Goal: Information Seeking & Learning: Learn about a topic

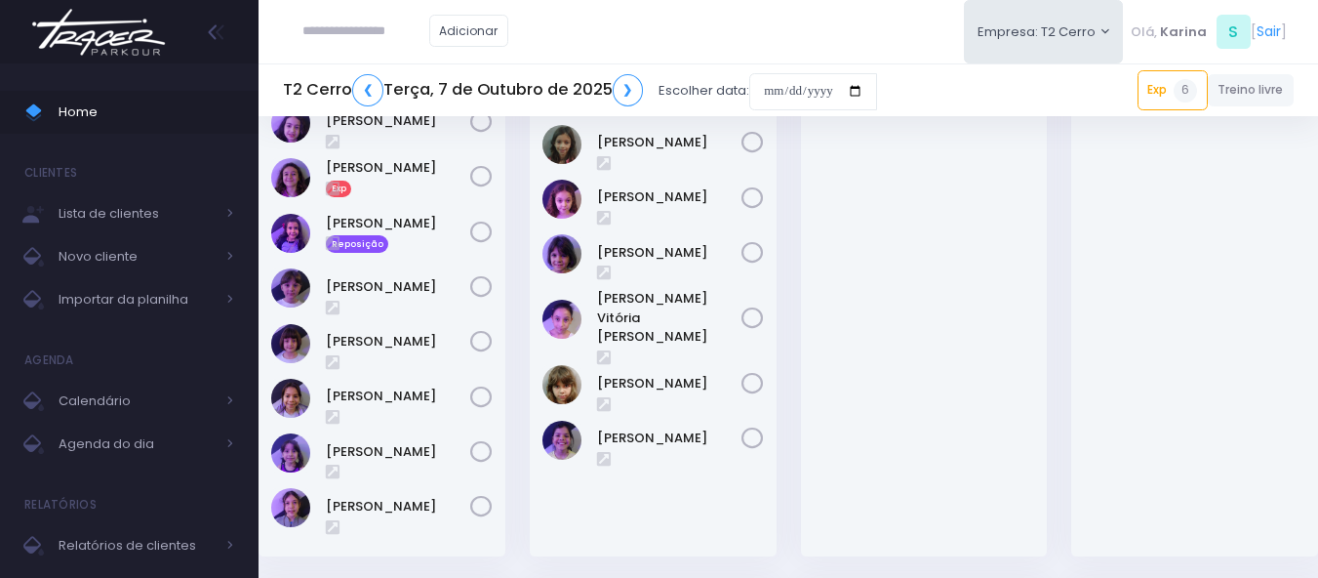
scroll to position [585, 0]
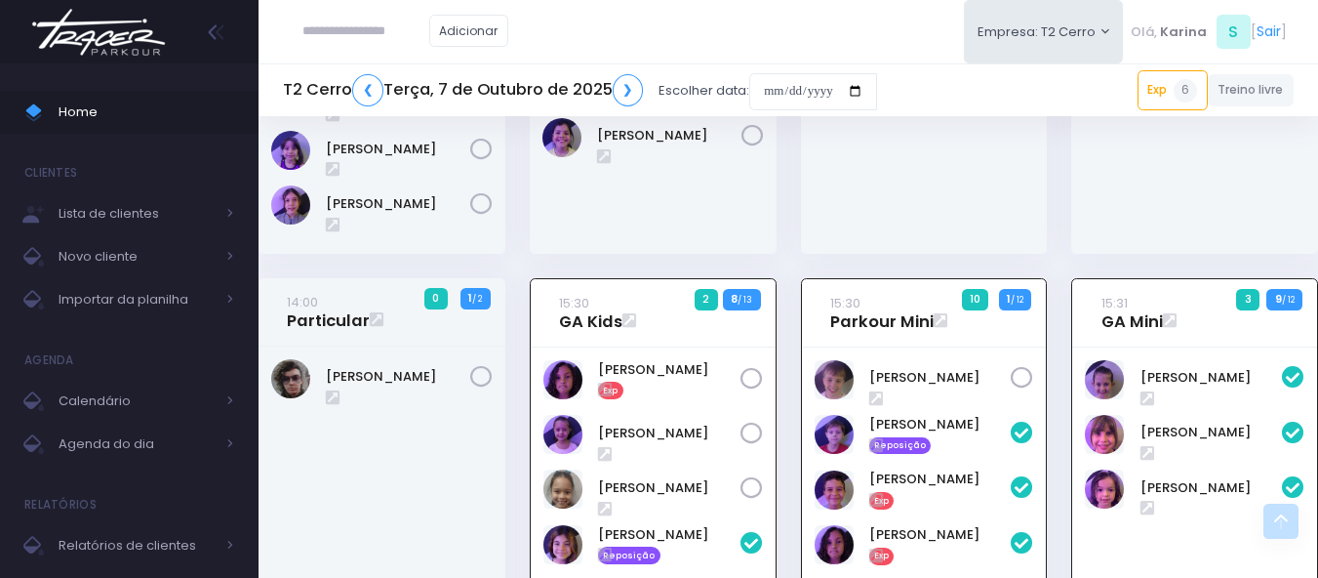
click at [88, 29] on img at bounding box center [98, 32] width 148 height 68
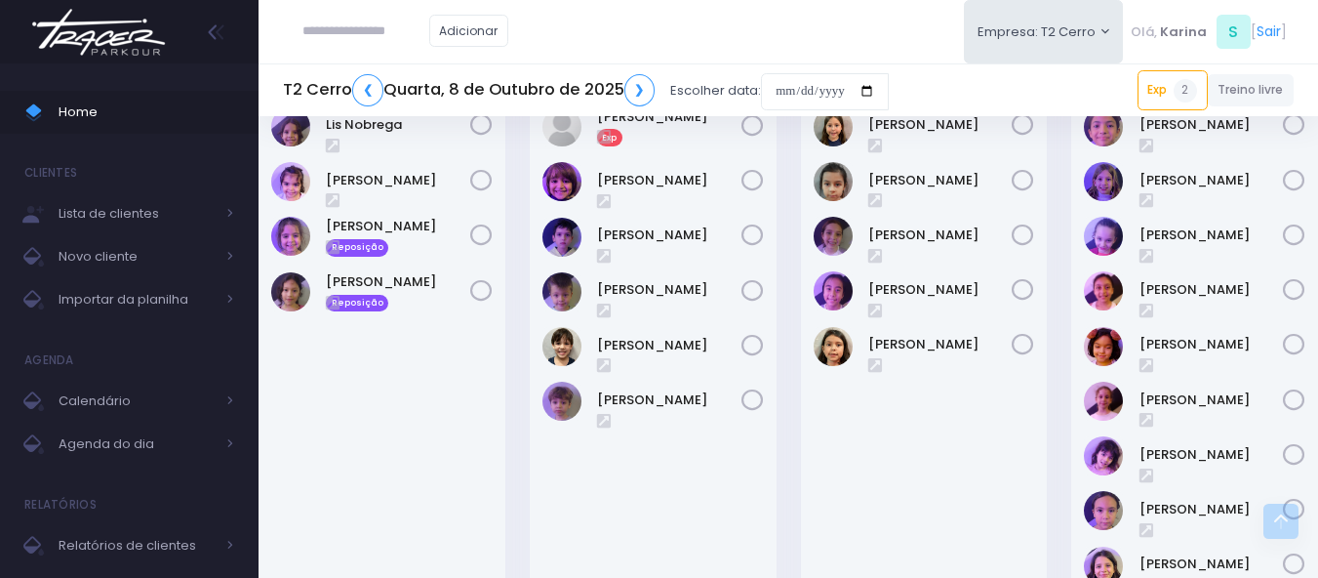
scroll to position [780, 0]
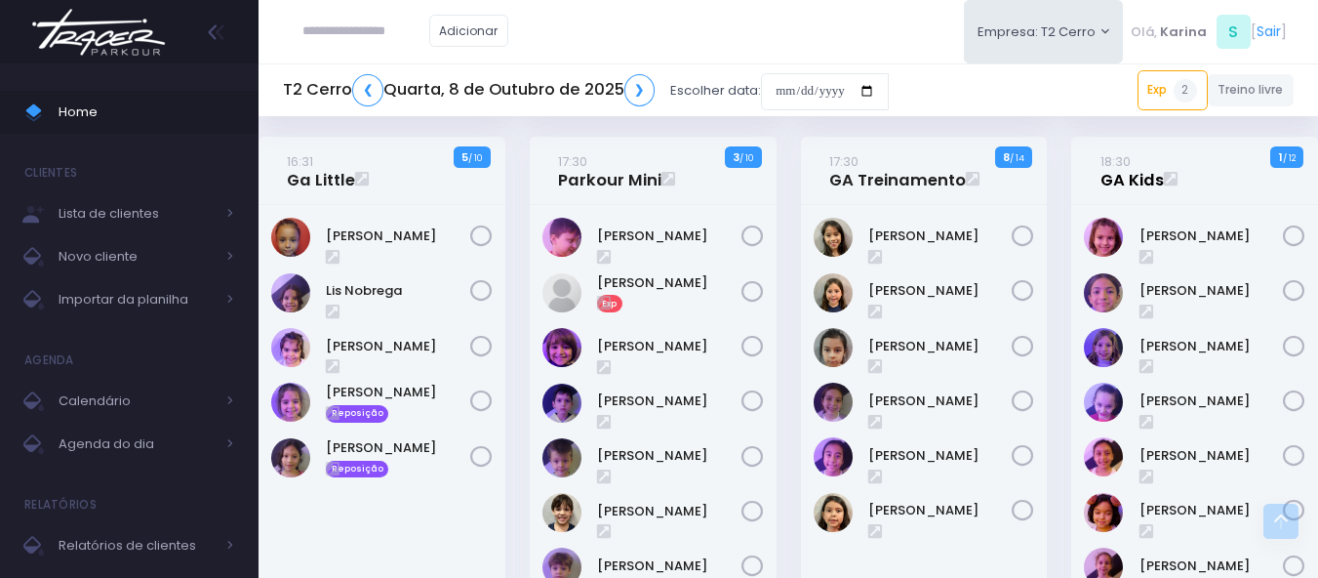
click at [1136, 181] on link "18:30 GA Kids" at bounding box center [1131, 170] width 63 height 39
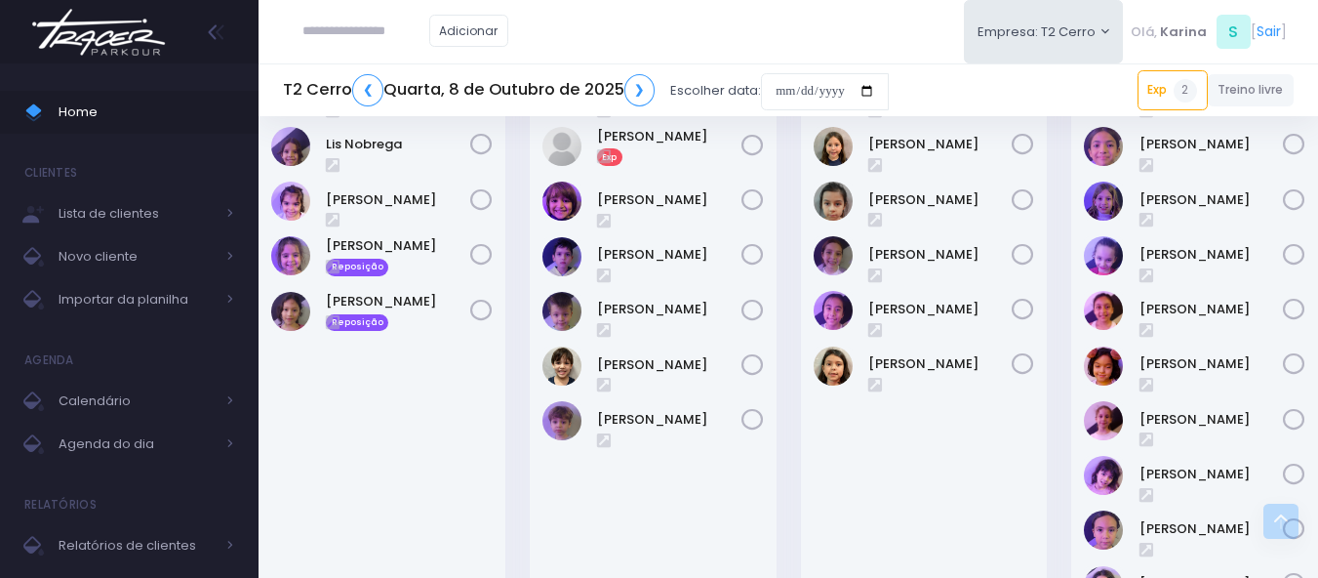
scroll to position [686, 0]
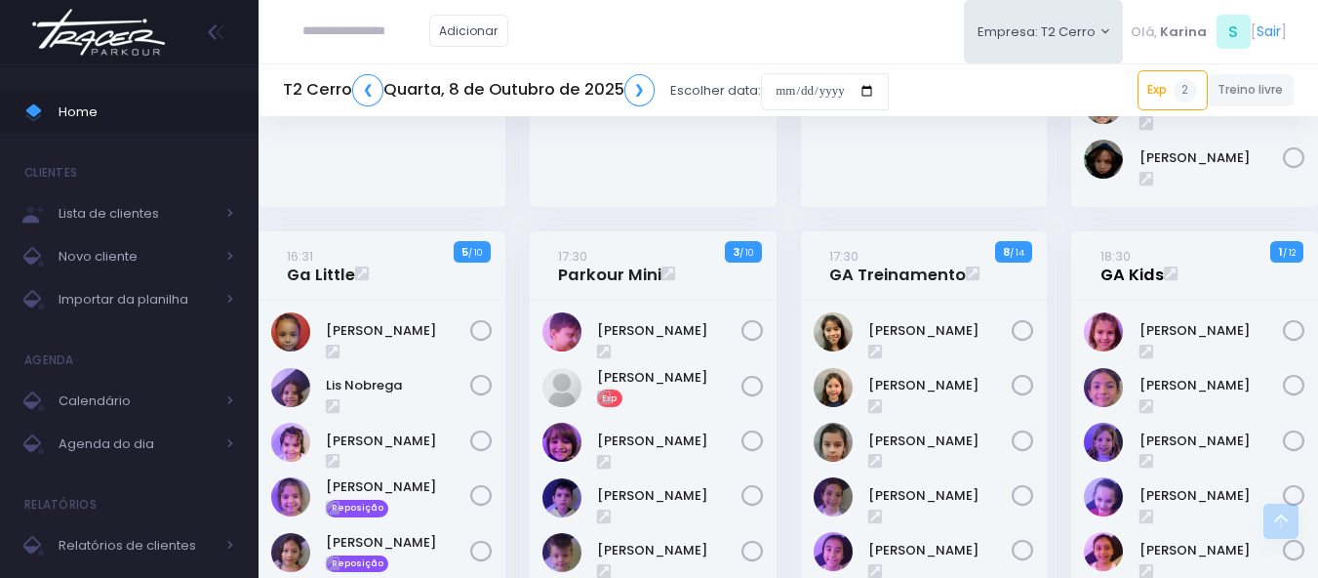
click at [1119, 270] on link "18:30 GA Kids" at bounding box center [1131, 265] width 63 height 39
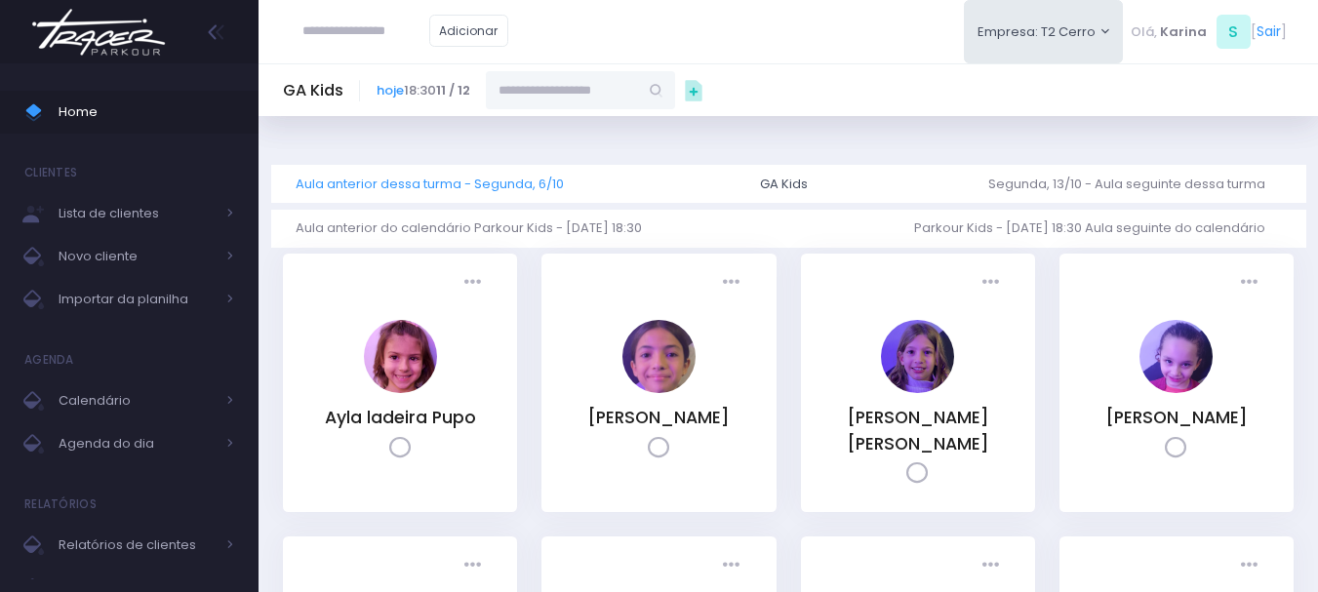
click at [533, 187] on link "Aula anterior dessa turma - Segunda, 6/10" at bounding box center [438, 184] width 284 height 38
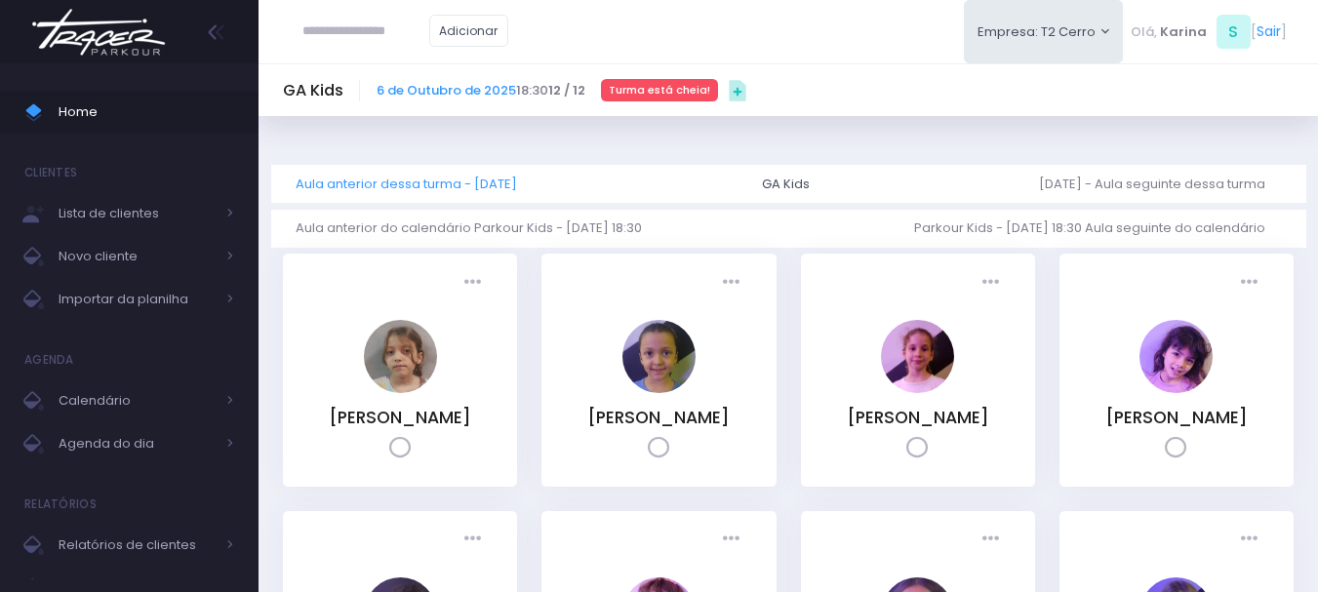
click at [464, 182] on link "Aula anterior dessa turma - Quarta, 1/10" at bounding box center [414, 184] width 237 height 38
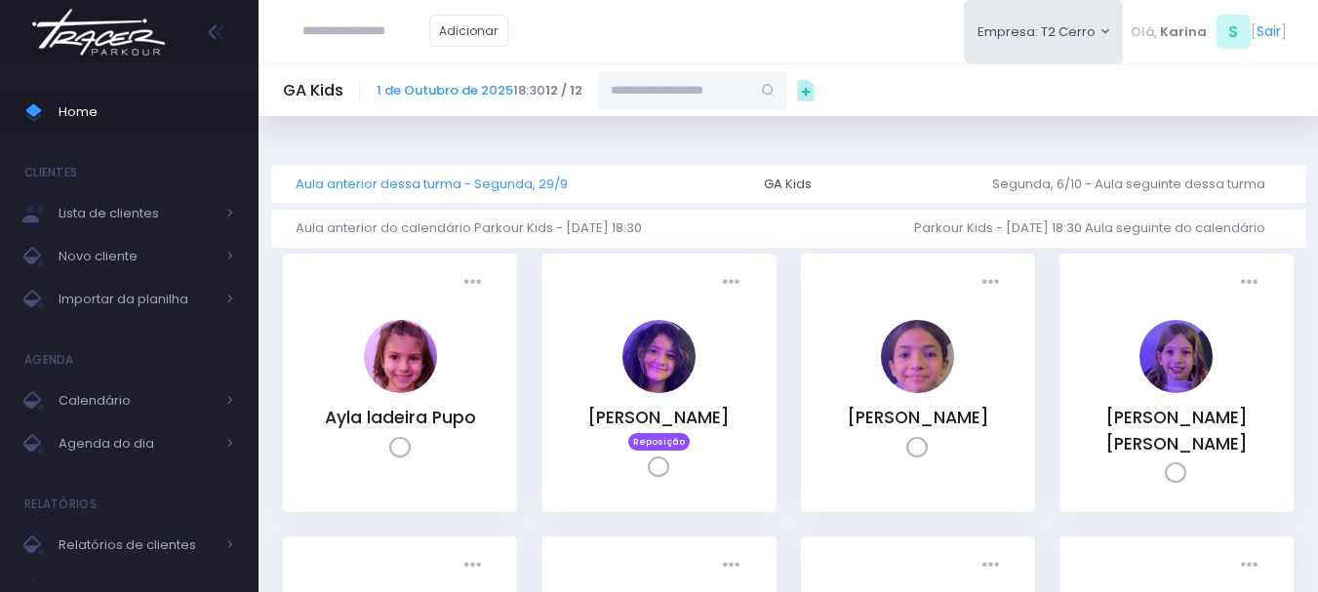
click at [459, 184] on link "Aula anterior dessa turma - Segunda, 29/9" at bounding box center [440, 184] width 288 height 38
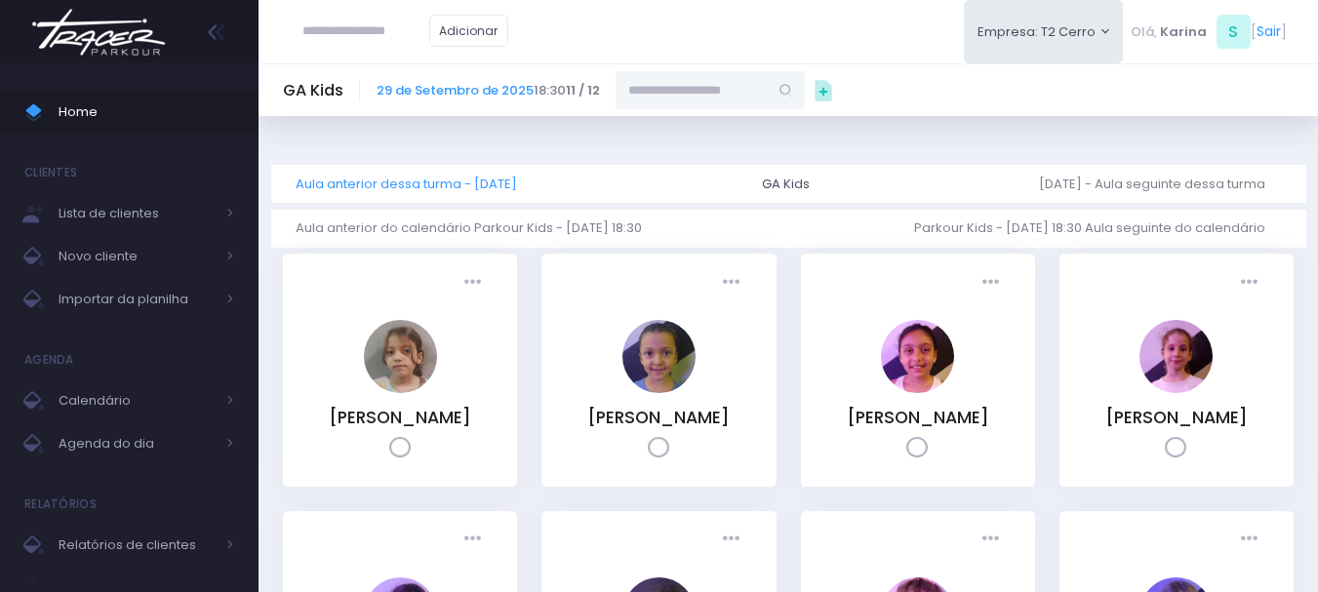
click at [403, 182] on link "Aula anterior dessa turma - [DATE]" at bounding box center [414, 184] width 237 height 38
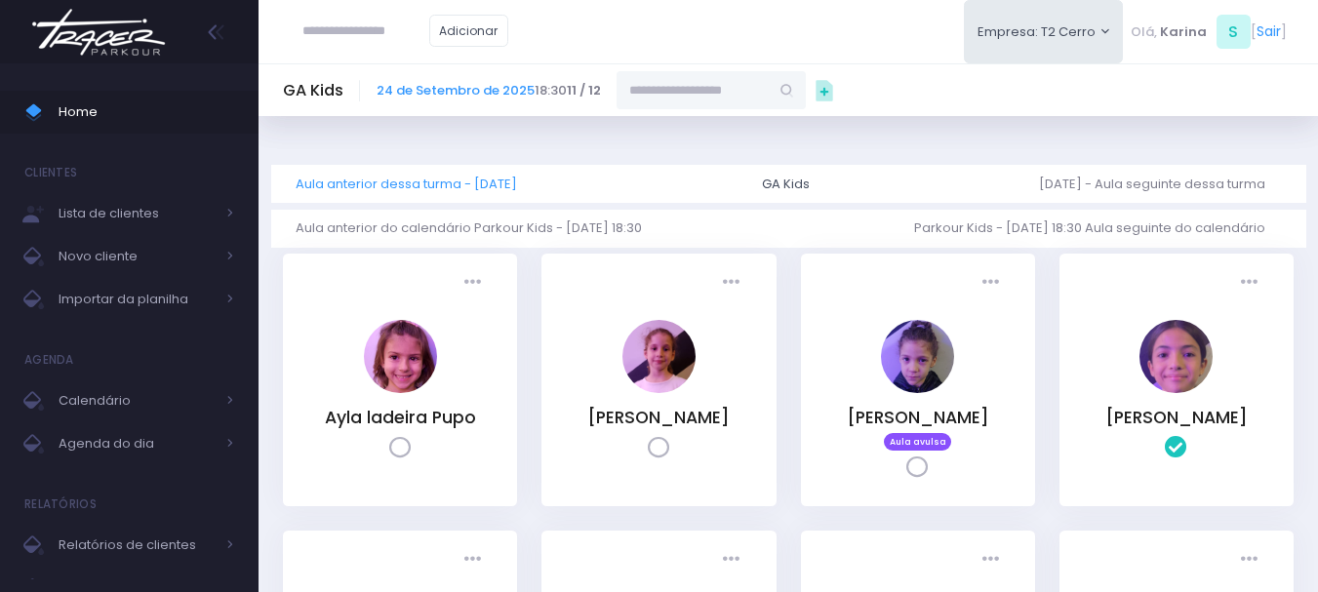
click at [456, 181] on link "Aula anterior dessa turma - Segunda, 22/9" at bounding box center [414, 184] width 237 height 38
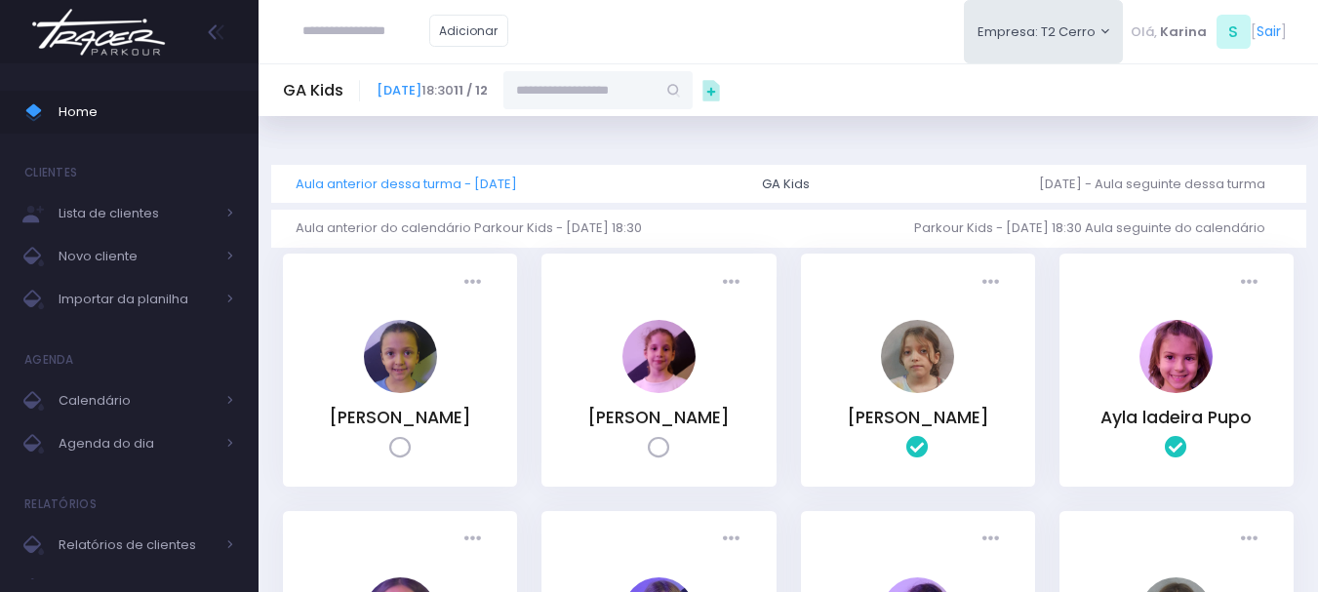
click at [464, 188] on link "Aula anterior dessa turma - Quarta, 17/9" at bounding box center [414, 184] width 237 height 38
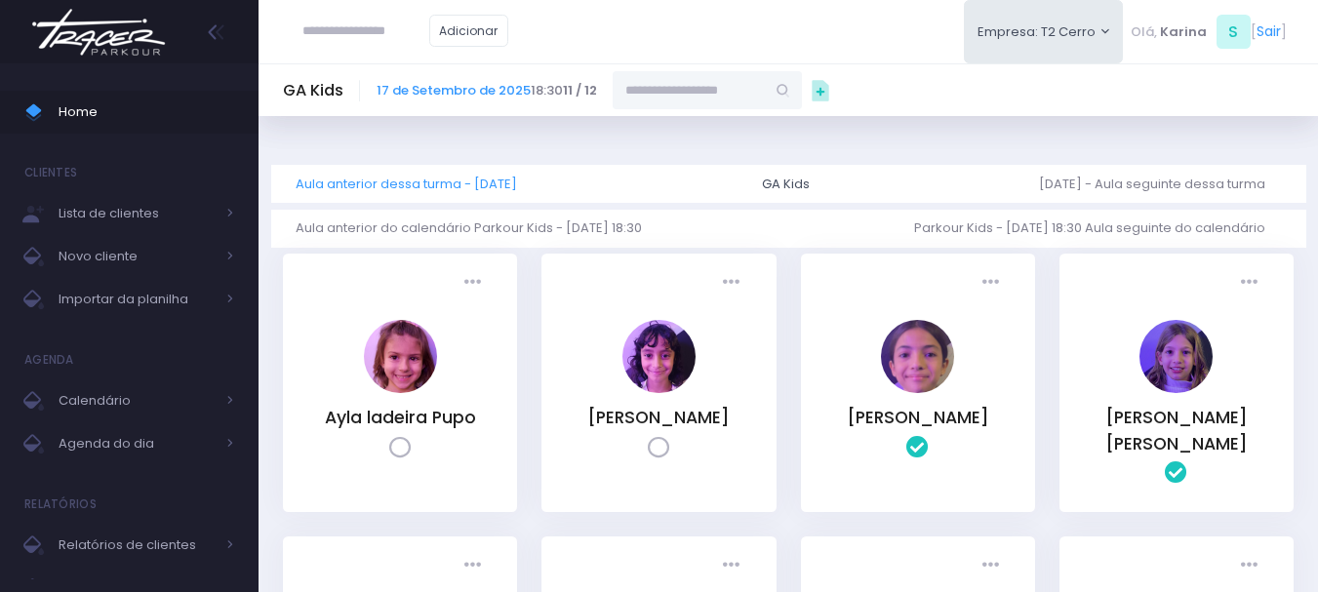
click at [462, 178] on link "Aula anterior dessa turma - Segunda, 15/9" at bounding box center [414, 184] width 237 height 38
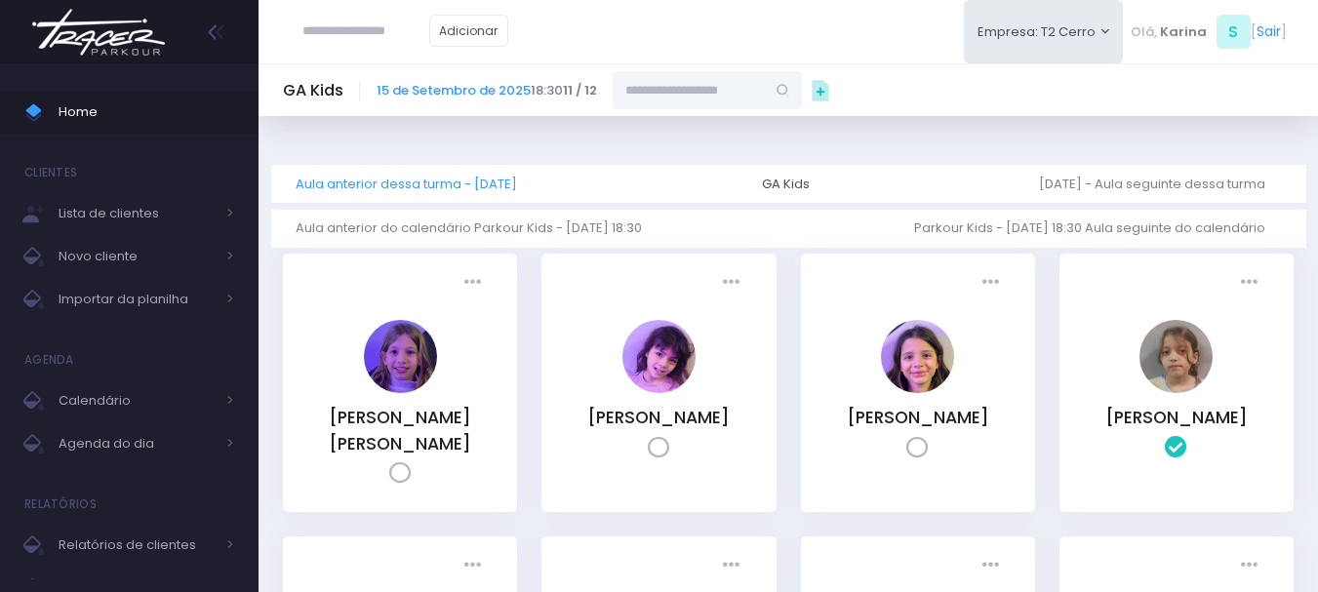
click at [450, 186] on link "Aula anterior dessa turma - [DATE]" at bounding box center [414, 184] width 237 height 38
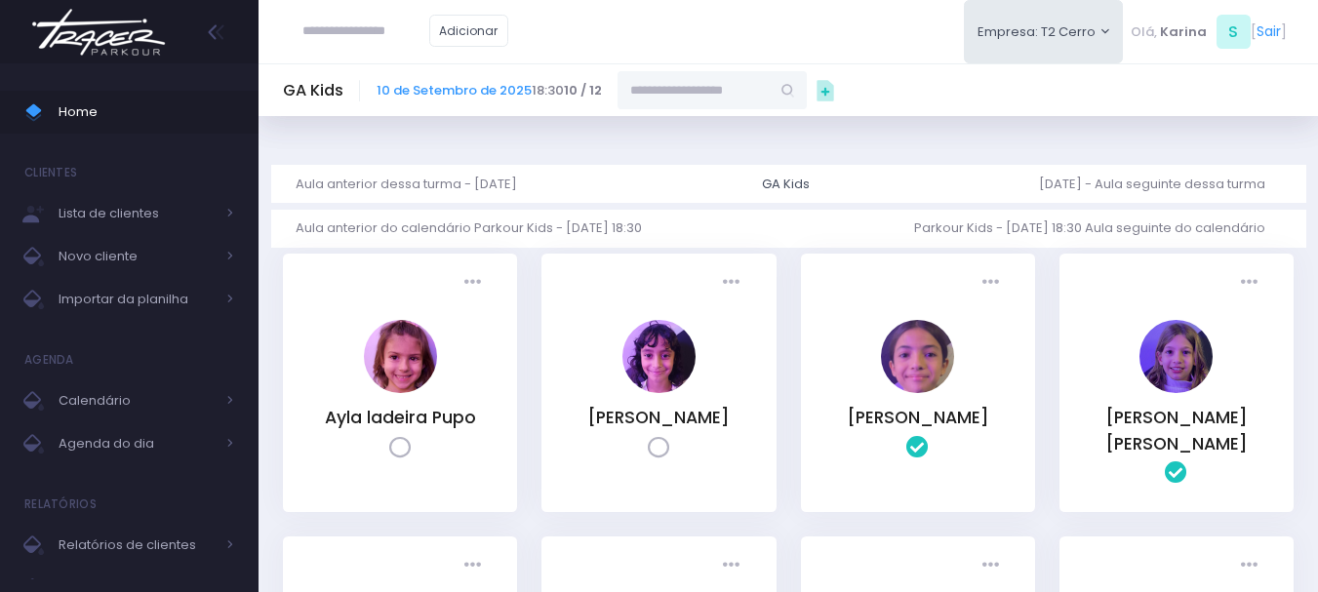
click at [111, 50] on img at bounding box center [98, 32] width 148 height 68
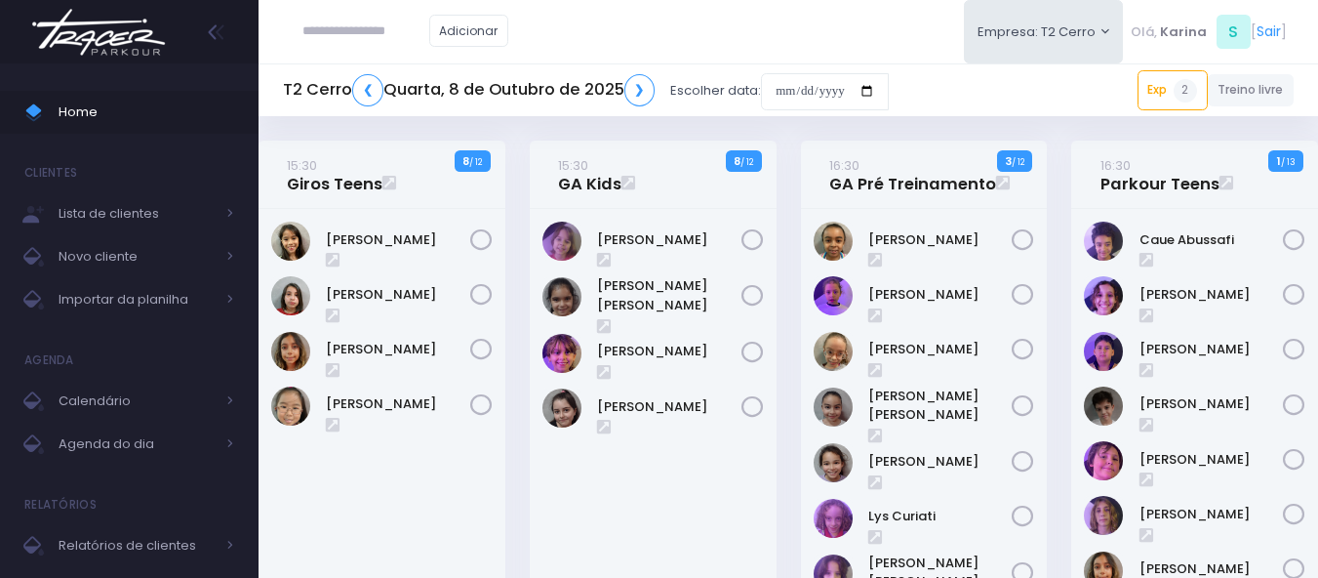
click at [622, 30] on div "Adicionar Empresa: T2 Cerro T1 [PERSON_NAME] T2 [GEOGRAPHIC_DATA][MEDICAL_DATA]…" at bounding box center [788, 31] width 1059 height 63
